Goal: Browse casually

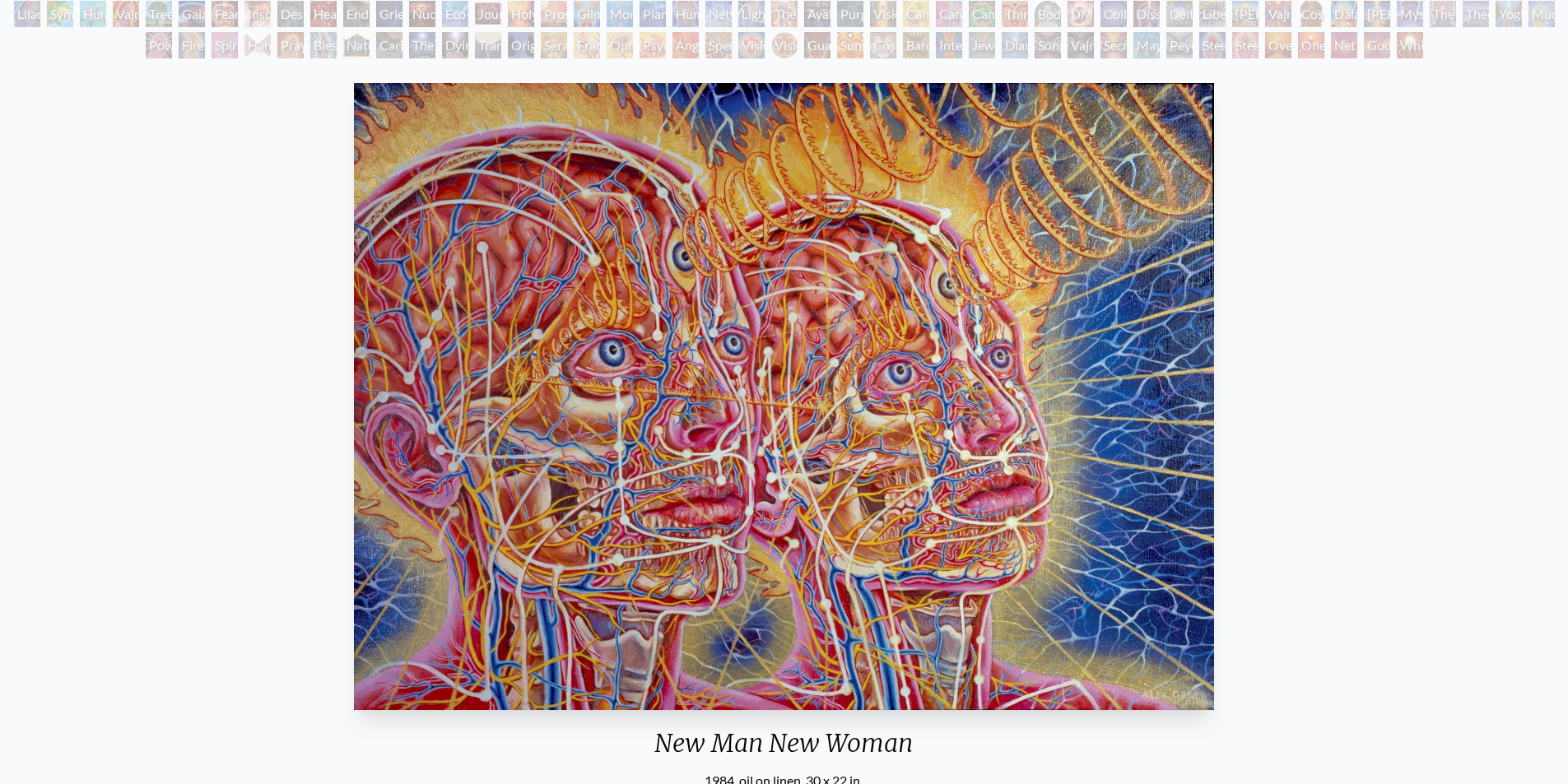
scroll to position [53, 0]
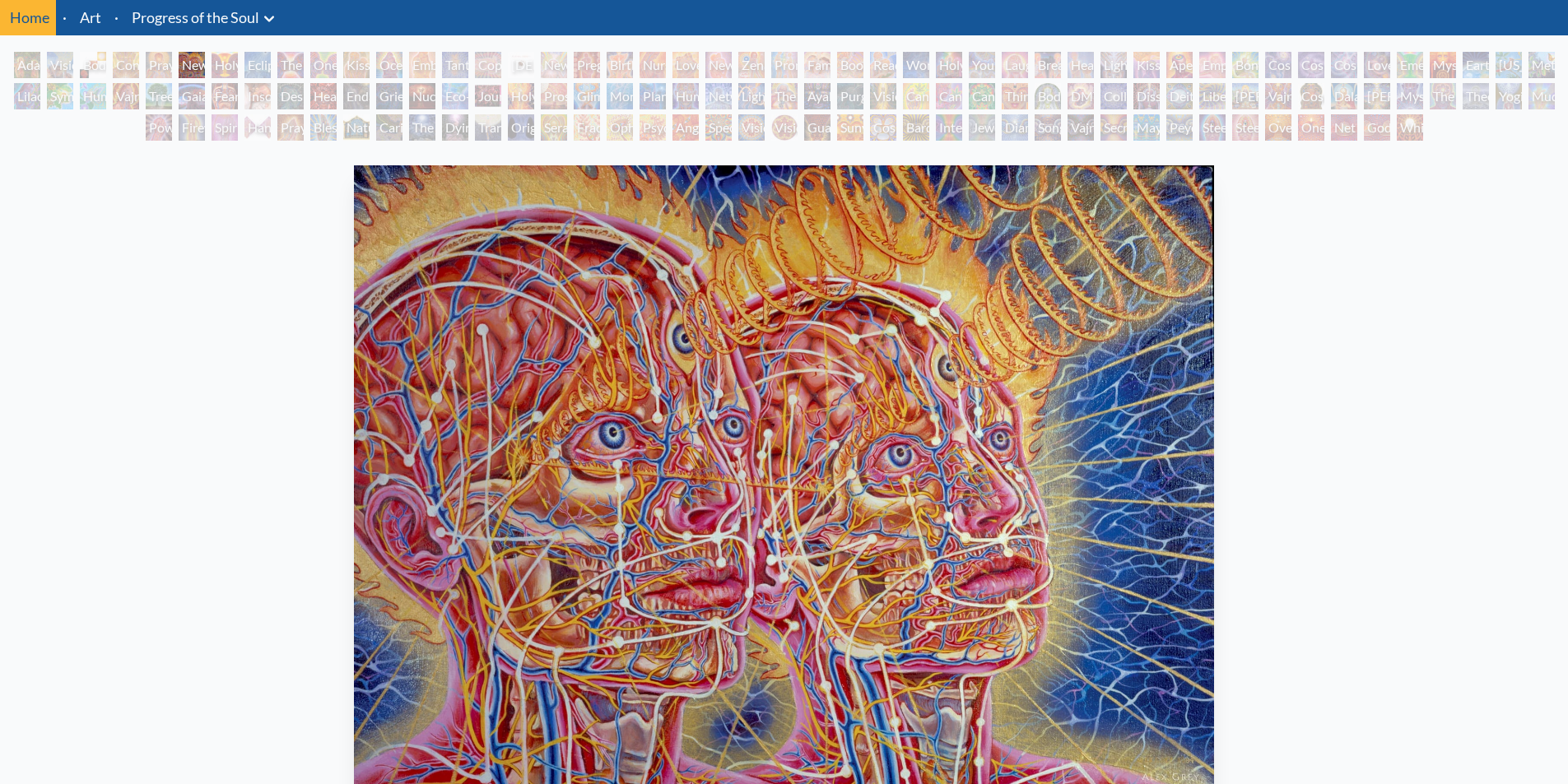
click at [217, 64] on div "Holy Grail" at bounding box center [225, 65] width 27 height 27
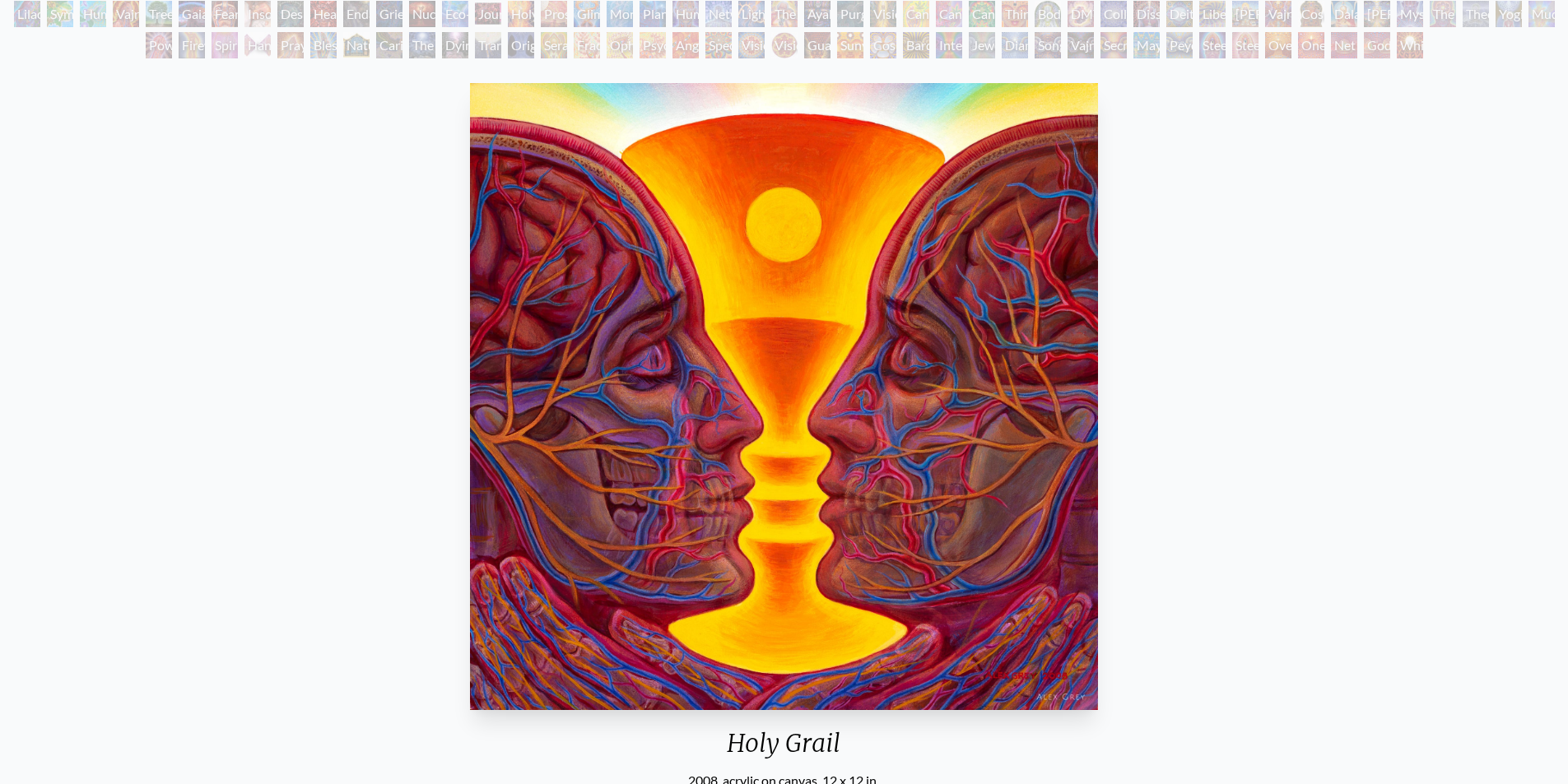
scroll to position [53, 0]
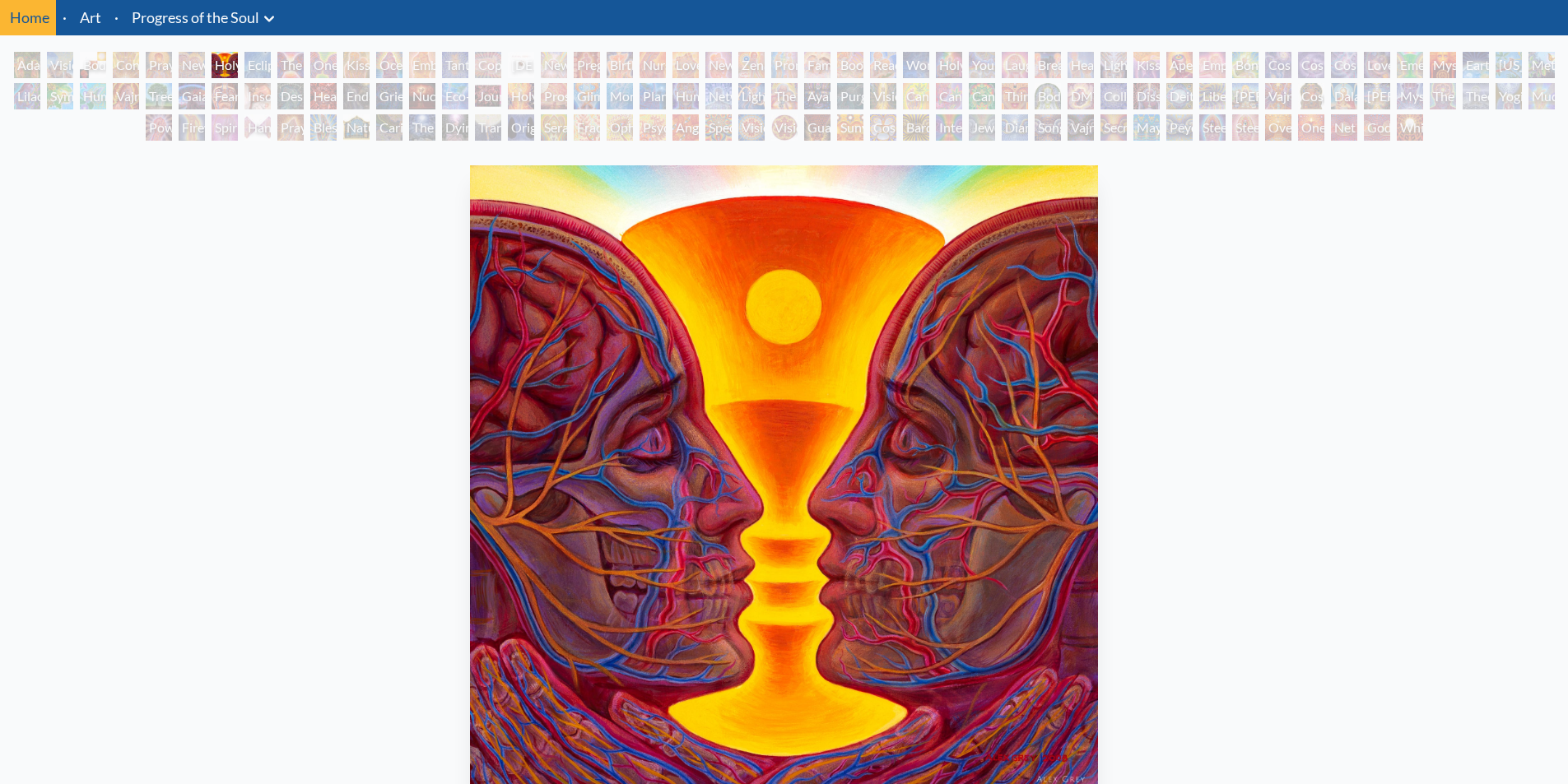
click at [249, 62] on div "Eclipse" at bounding box center [258, 65] width 27 height 27
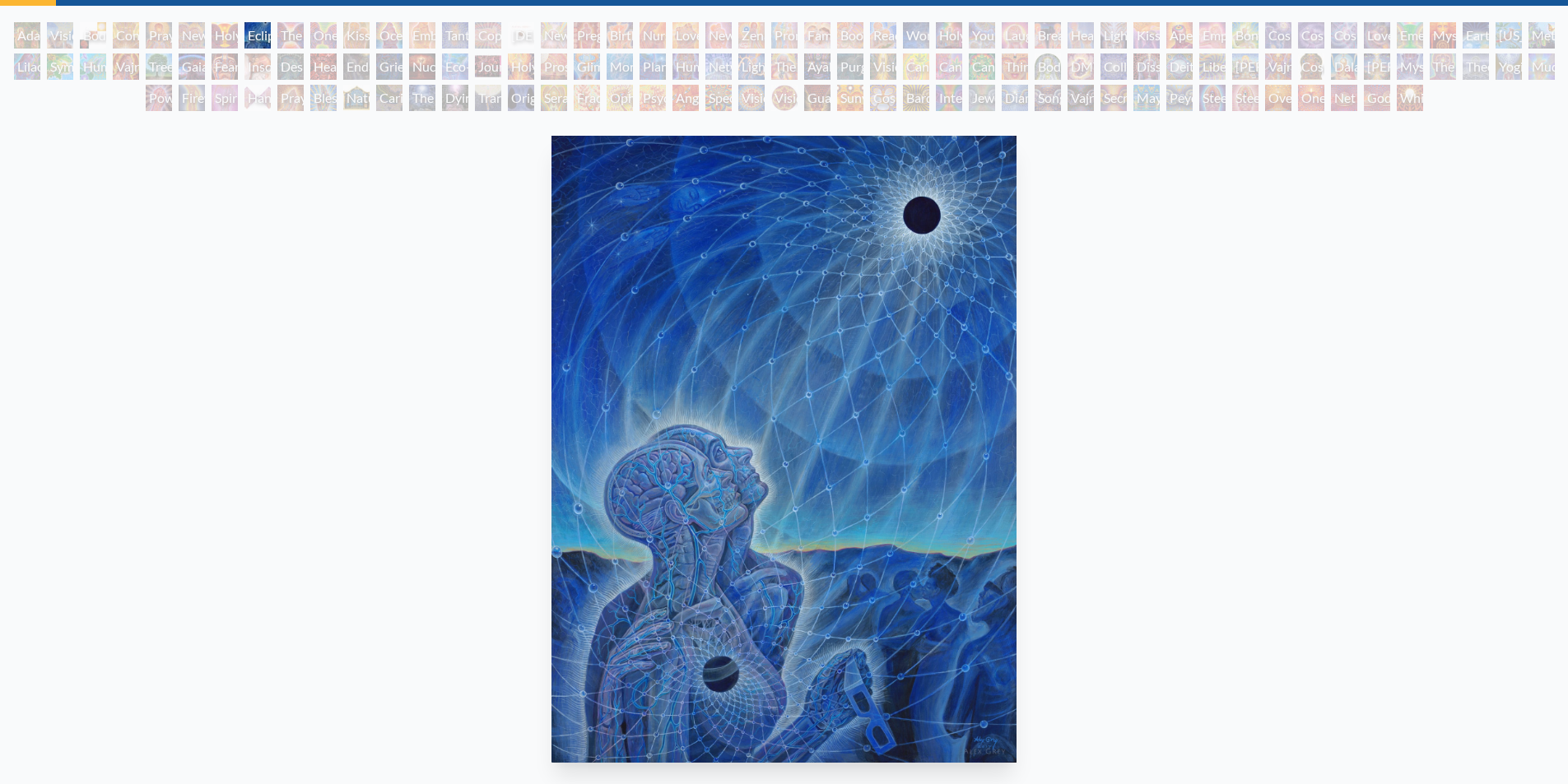
scroll to position [53, 0]
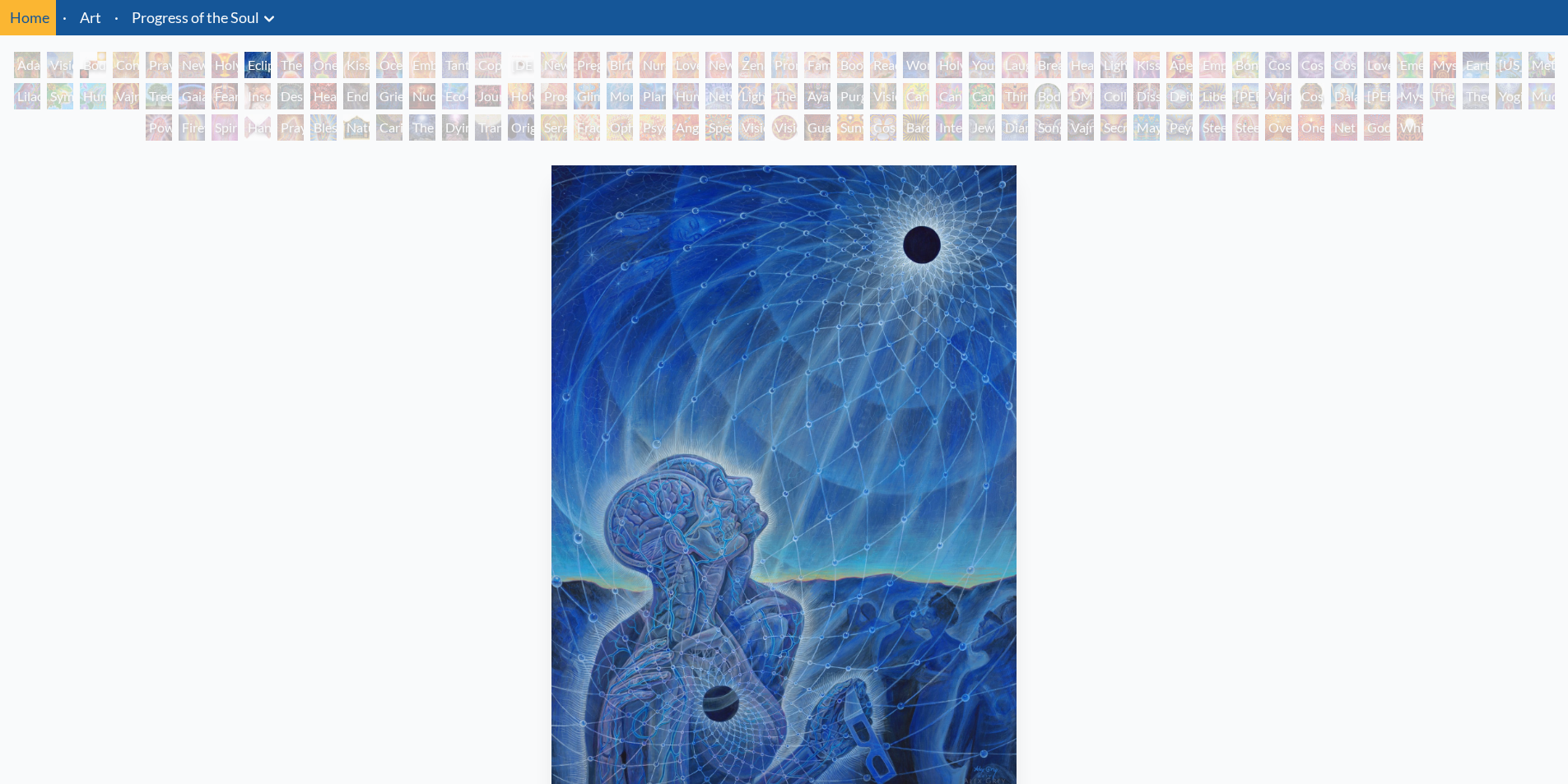
click at [283, 62] on div "The Kiss" at bounding box center [290, 65] width 27 height 27
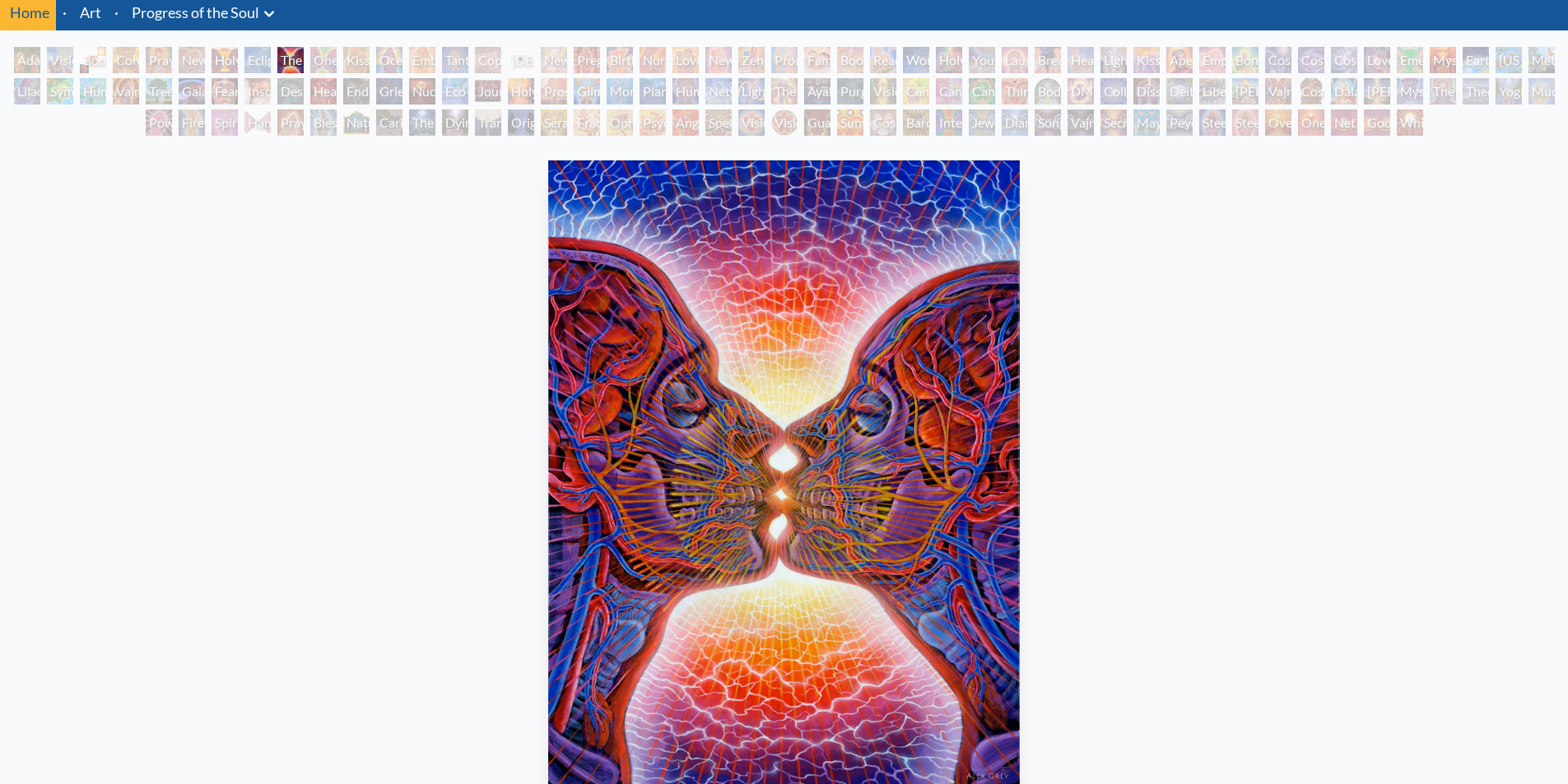
scroll to position [136, 0]
